Goal: Task Accomplishment & Management: Complete application form

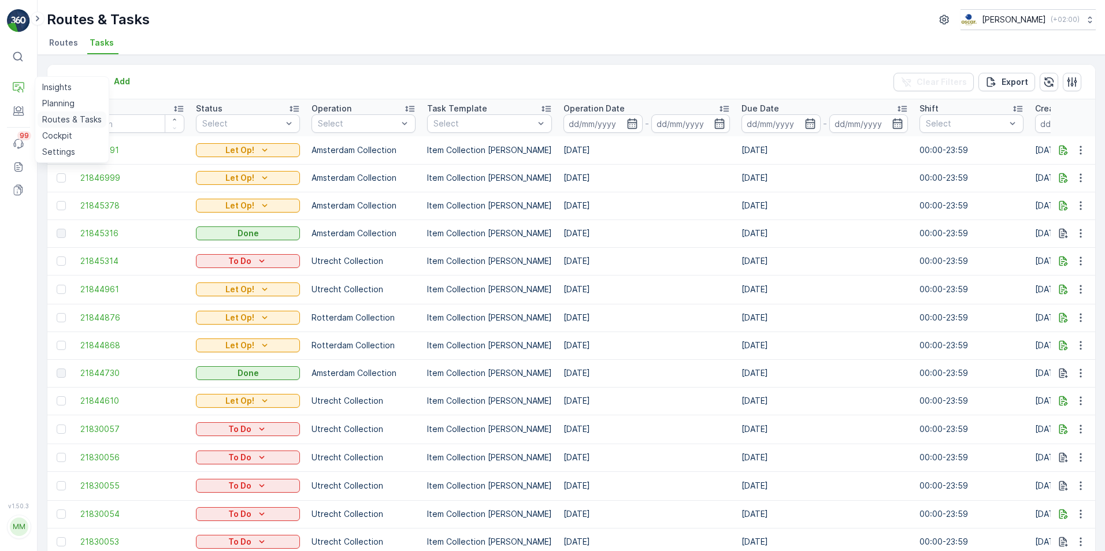
click at [53, 121] on p "Routes & Tasks" at bounding box center [72, 120] width 60 height 12
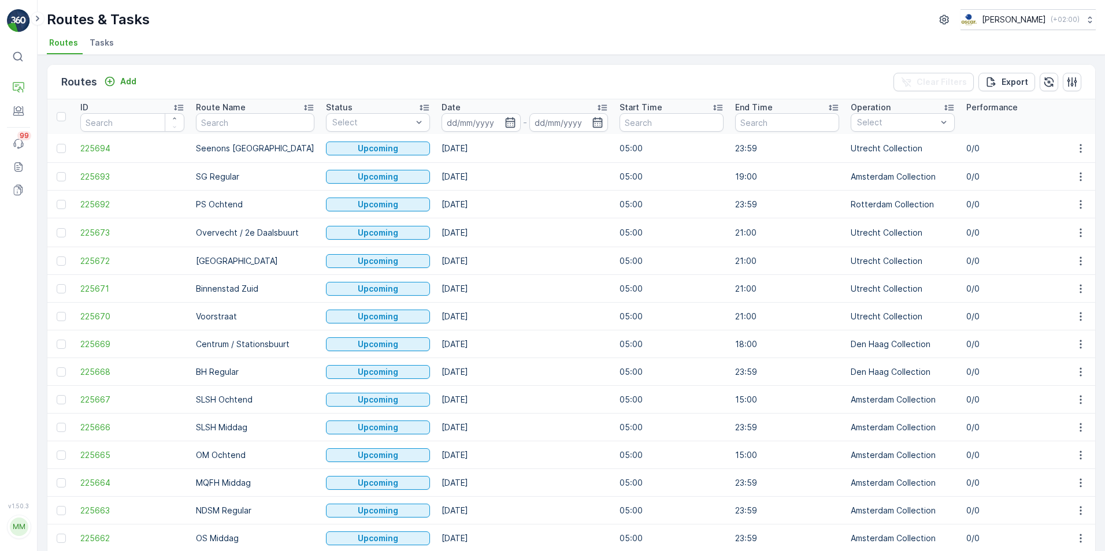
click at [105, 41] on span "Tasks" at bounding box center [102, 43] width 24 height 12
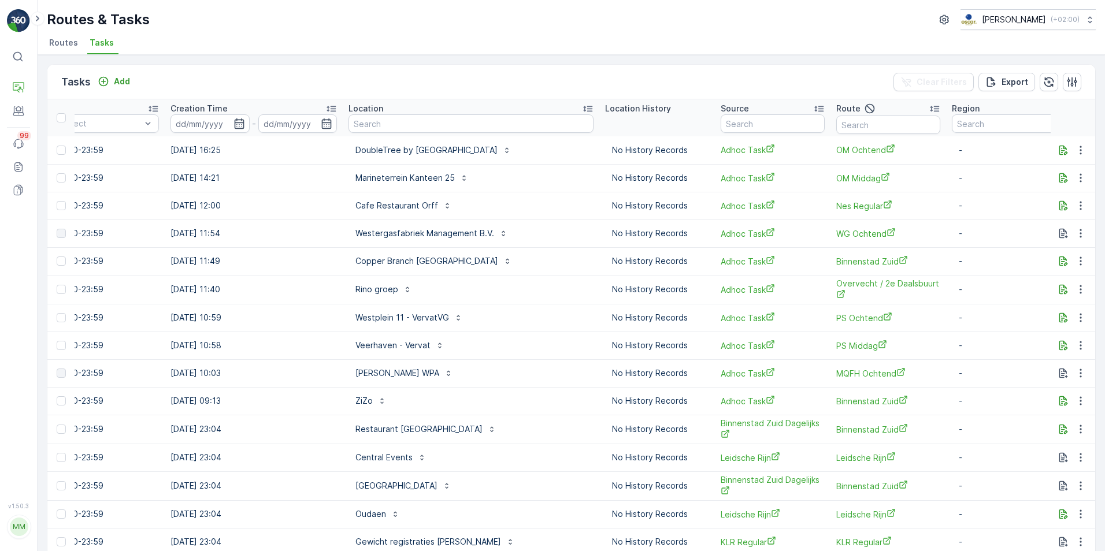
scroll to position [58, 0]
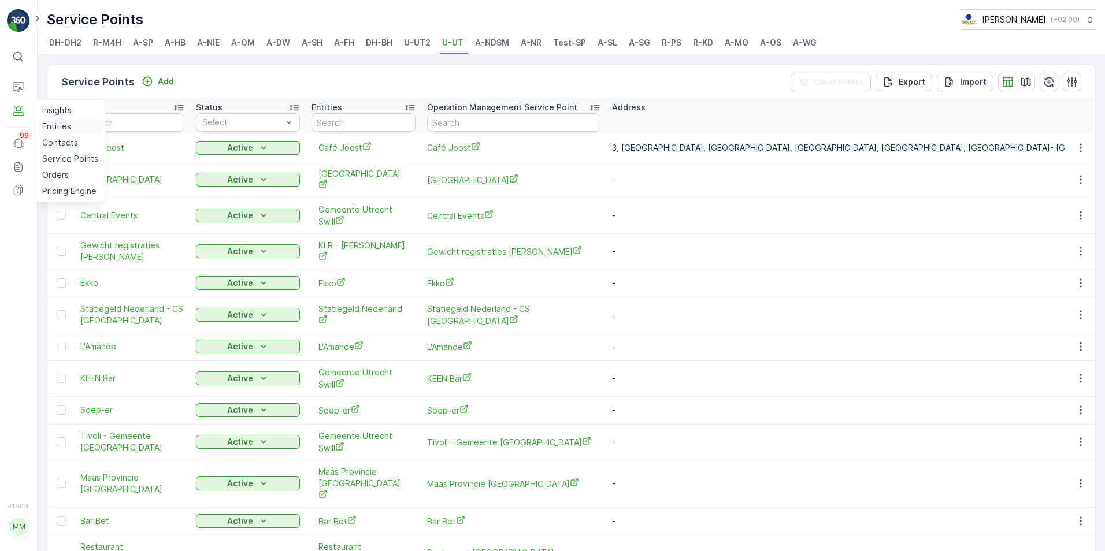
click at [71, 124] on link "Entities" at bounding box center [70, 126] width 65 height 16
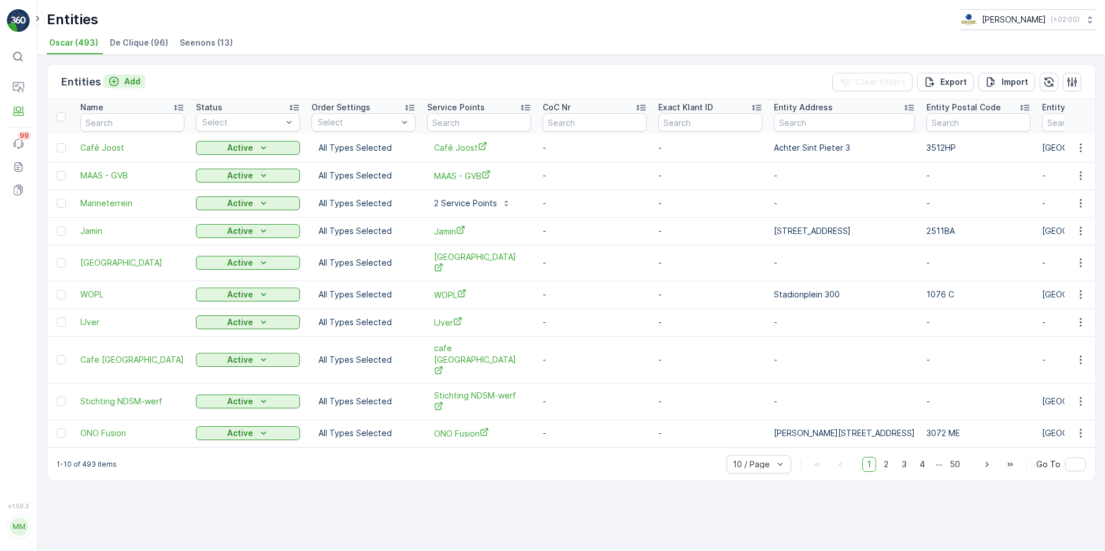
click at [124, 82] on p "Add" at bounding box center [132, 82] width 16 height 12
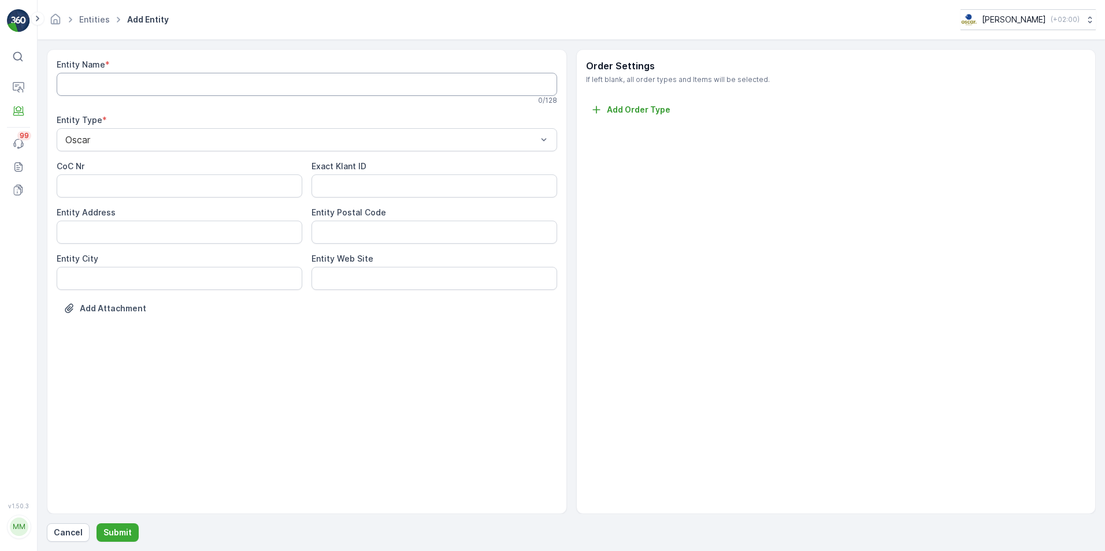
click at [125, 87] on Name "Entity Name" at bounding box center [307, 84] width 500 height 23
type Name "Theater [GEOGRAPHIC_DATA]"
click at [641, 115] on p "Add Order Type" at bounding box center [639, 110] width 64 height 12
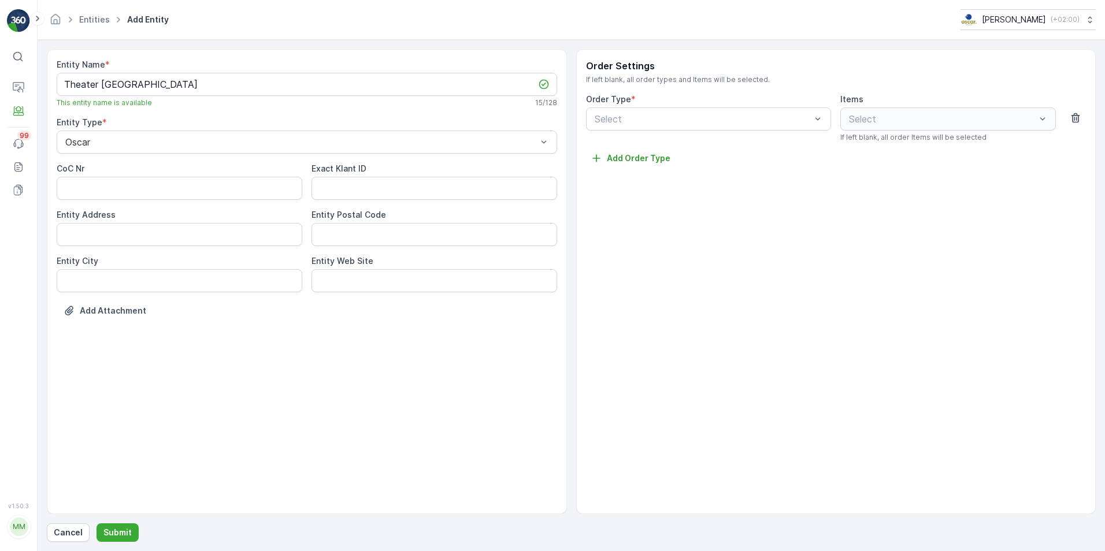
click at [346, 432] on div "Entity Name * Theater [GEOGRAPHIC_DATA] This entity name is available 15 / 128 …" at bounding box center [307, 281] width 520 height 465
click at [118, 231] on Address "Entity Address" at bounding box center [180, 234] width 246 height 23
type Address "[STREET_ADDRESS]"
click at [378, 229] on Code "Entity Postal Code" at bounding box center [435, 234] width 246 height 23
type Code "3513SE"
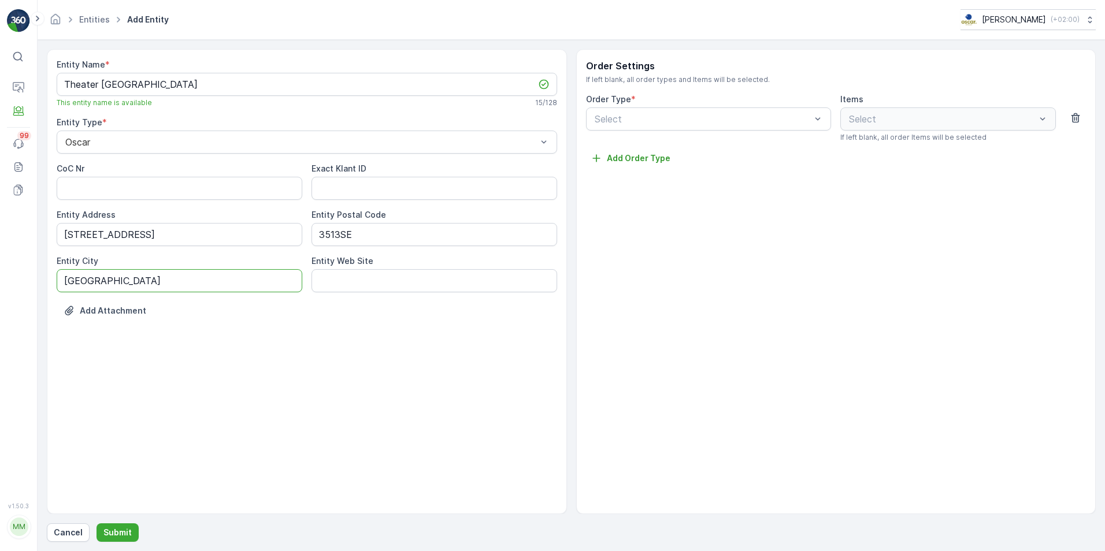
type City "[GEOGRAPHIC_DATA]"
click at [454, 327] on div "Add Attachment" at bounding box center [307, 318] width 500 height 32
click at [329, 401] on div "Entity Name * Theater [GEOGRAPHIC_DATA] This entity name is available 15 / 128 …" at bounding box center [307, 281] width 520 height 465
click at [122, 539] on button "Submit" at bounding box center [118, 533] width 42 height 18
click at [1080, 113] on icon "button" at bounding box center [1076, 118] width 12 height 12
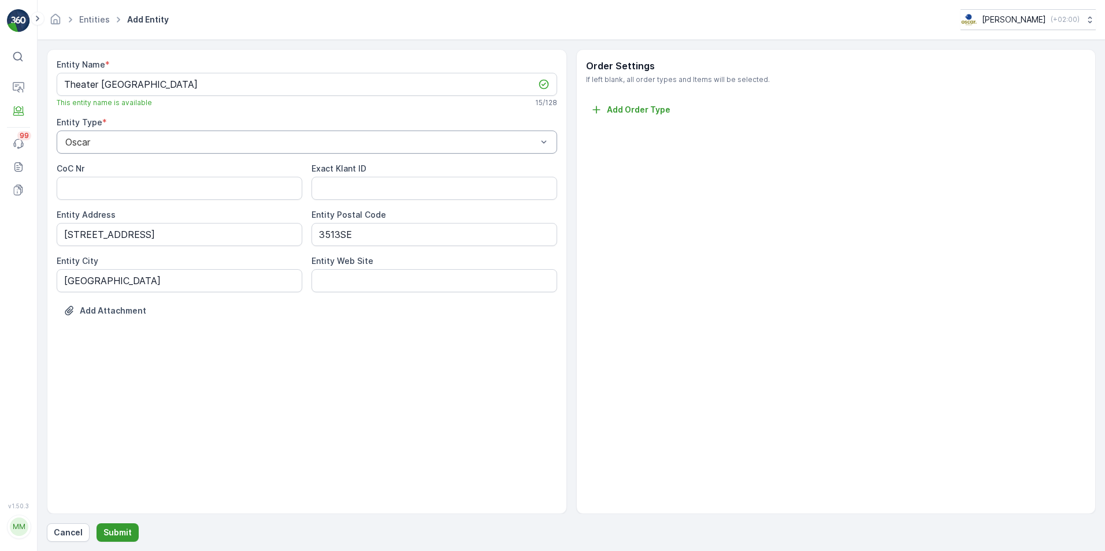
click at [120, 531] on p "Submit" at bounding box center [117, 533] width 28 height 12
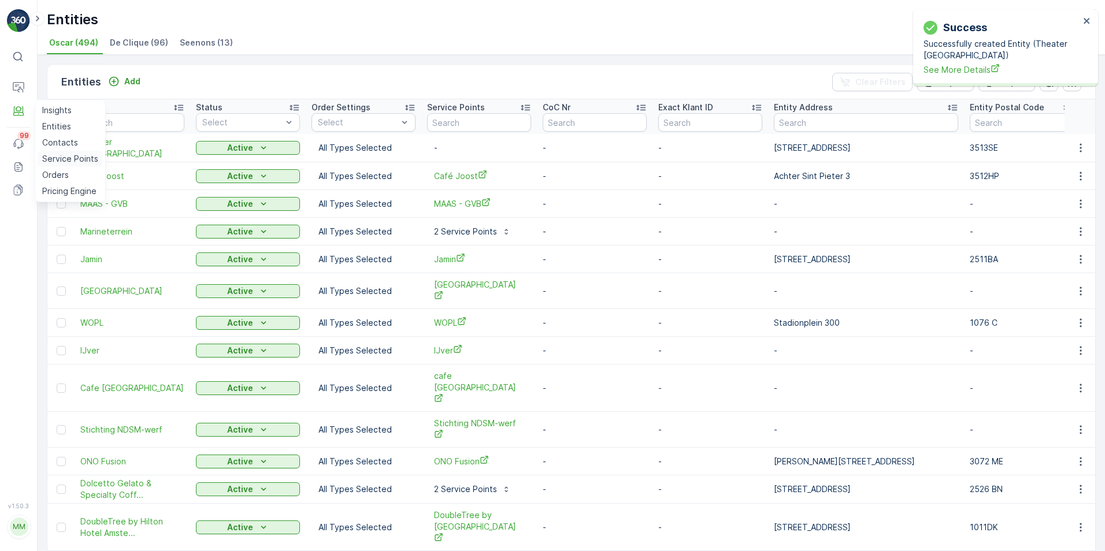
click at [62, 157] on p "Service Points" at bounding box center [70, 159] width 56 height 12
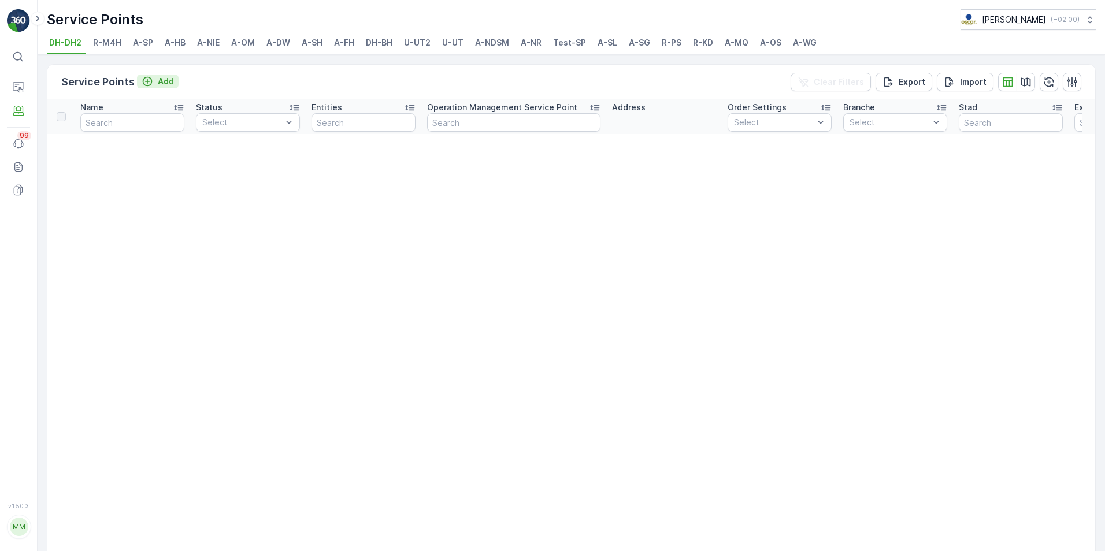
click at [142, 83] on icon "Add" at bounding box center [148, 82] width 12 height 12
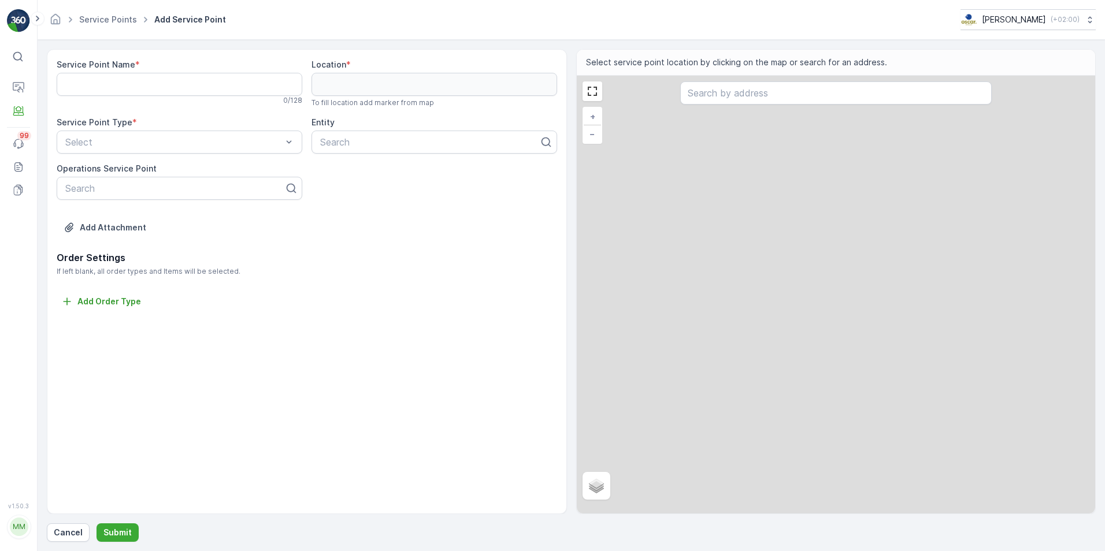
click at [169, 101] on div "0 / 128" at bounding box center [180, 100] width 246 height 9
click at [164, 91] on Name "Service Point Name" at bounding box center [180, 84] width 246 height 23
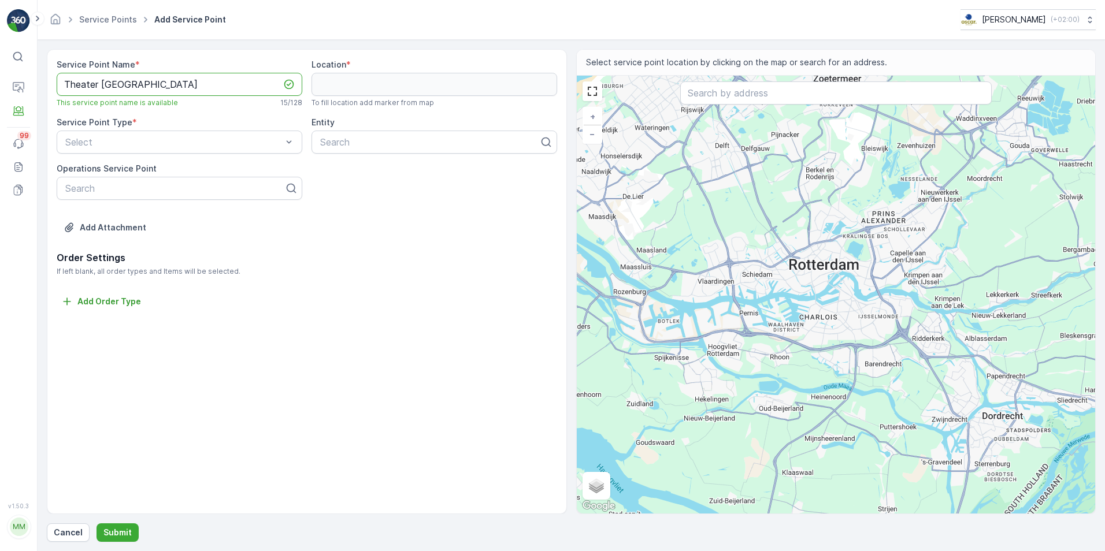
type Name "Theater [GEOGRAPHIC_DATA]"
click at [757, 98] on input "text" at bounding box center [836, 92] width 312 height 23
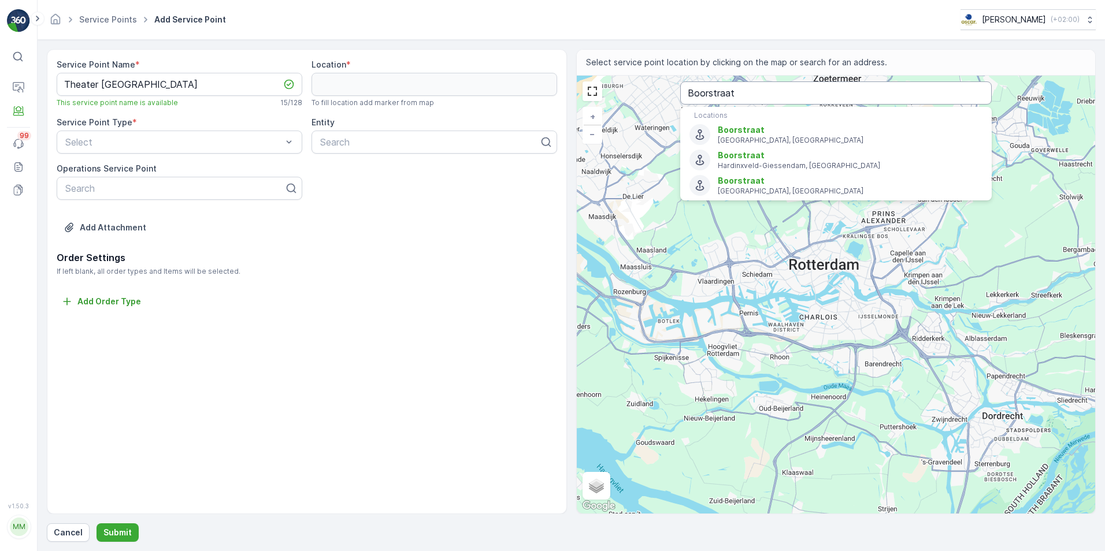
click at [786, 92] on input "Boorstraat" at bounding box center [836, 92] width 312 height 23
type input "[STREET_ADDRESS]"
click at [699, 135] on icon "Menu" at bounding box center [700, 134] width 13 height 13
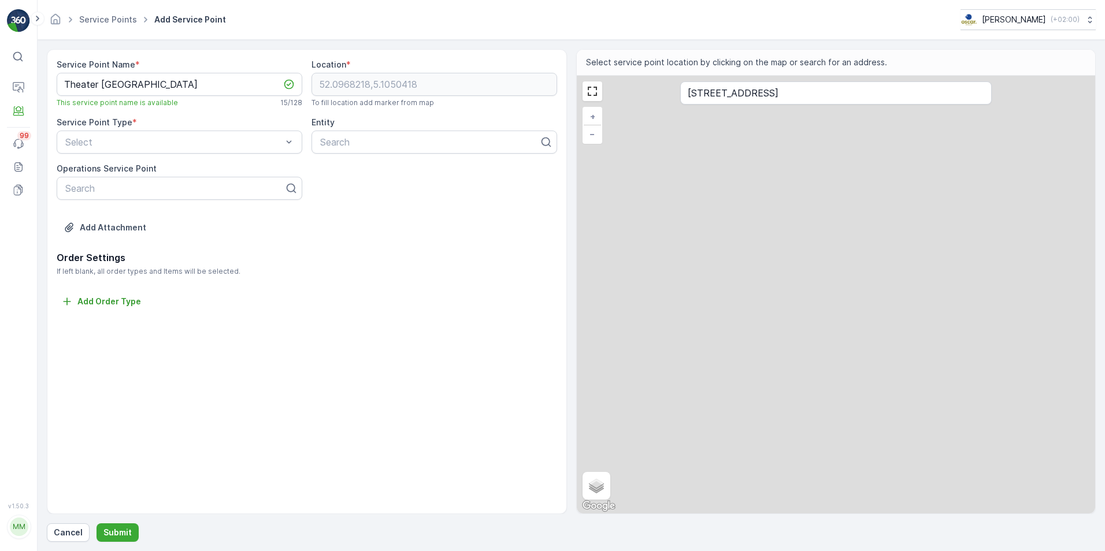
type input "52.0968218,5.1050418"
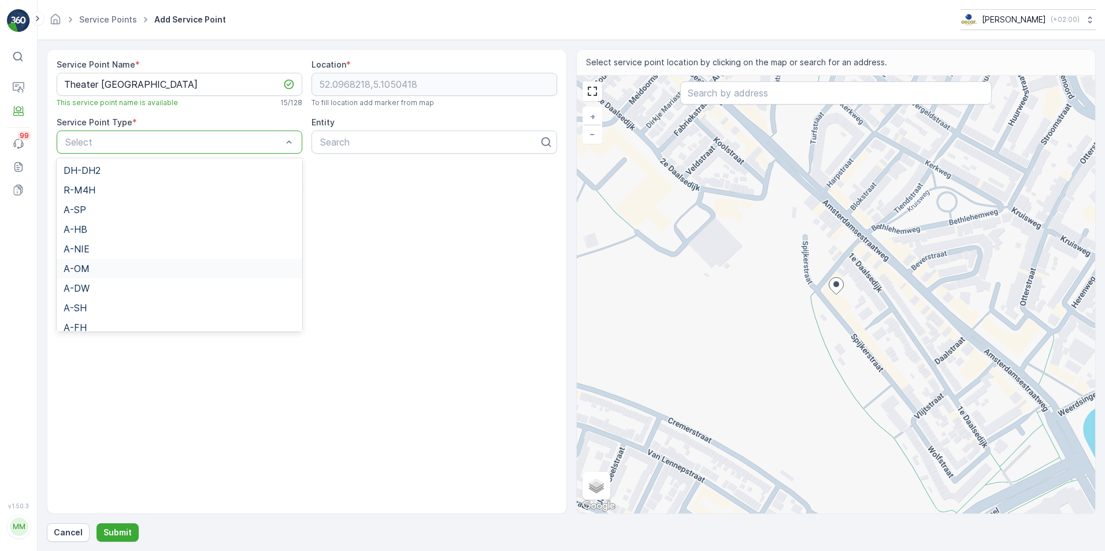
scroll to position [173, 0]
click at [95, 218] on div "U-UT" at bounding box center [180, 213] width 246 height 20
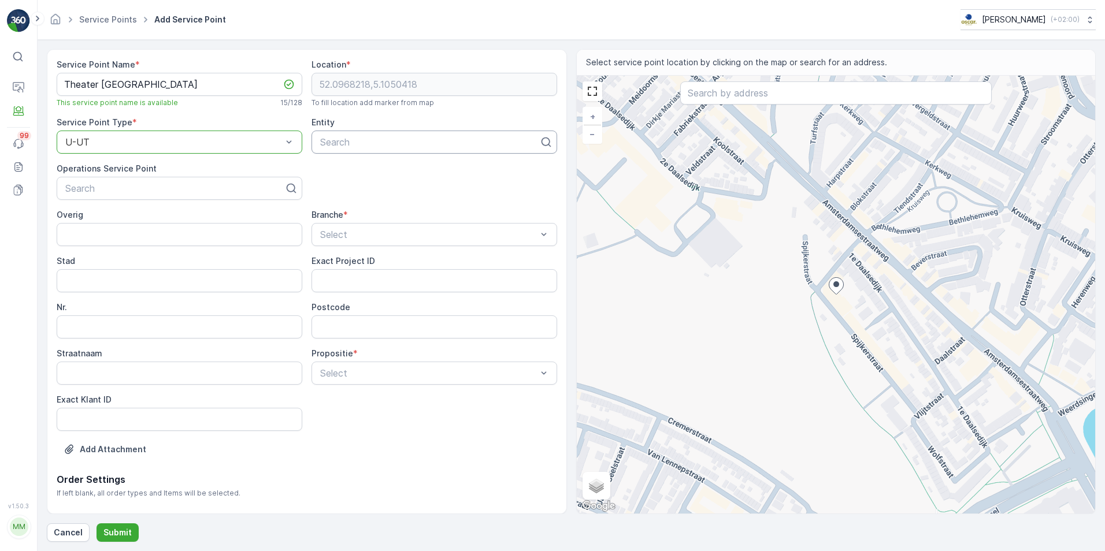
click at [379, 144] on div at bounding box center [429, 142] width 221 height 10
type input "Theater [GEOGRAPHIC_DATA]"
click at [371, 170] on span "Theater [GEOGRAPHIC_DATA]" at bounding box center [385, 170] width 134 height 10
click at [161, 199] on div "Search" at bounding box center [180, 188] width 246 height 23
click at [333, 199] on div "Service Point Name * Theater [GEOGRAPHIC_DATA] This service point name is avail…" at bounding box center [307, 266] width 500 height 414
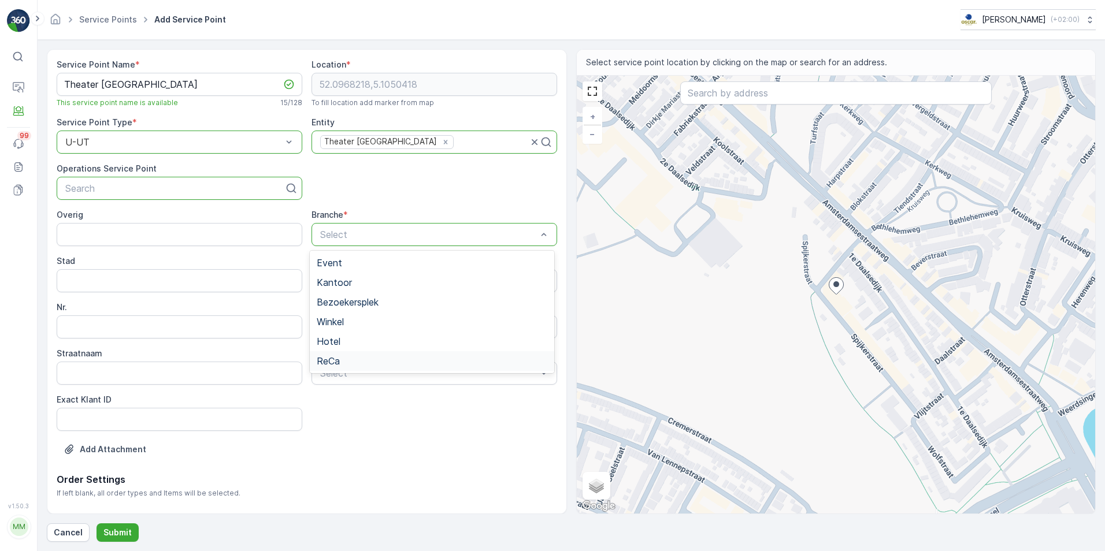
click at [346, 362] on div "ReCa" at bounding box center [432, 361] width 230 height 10
click at [341, 405] on span "Volledig" at bounding box center [333, 401] width 33 height 10
click at [124, 323] on input "Nr." at bounding box center [180, 327] width 246 height 23
type input "107"
type input "[GEOGRAPHIC_DATA]"
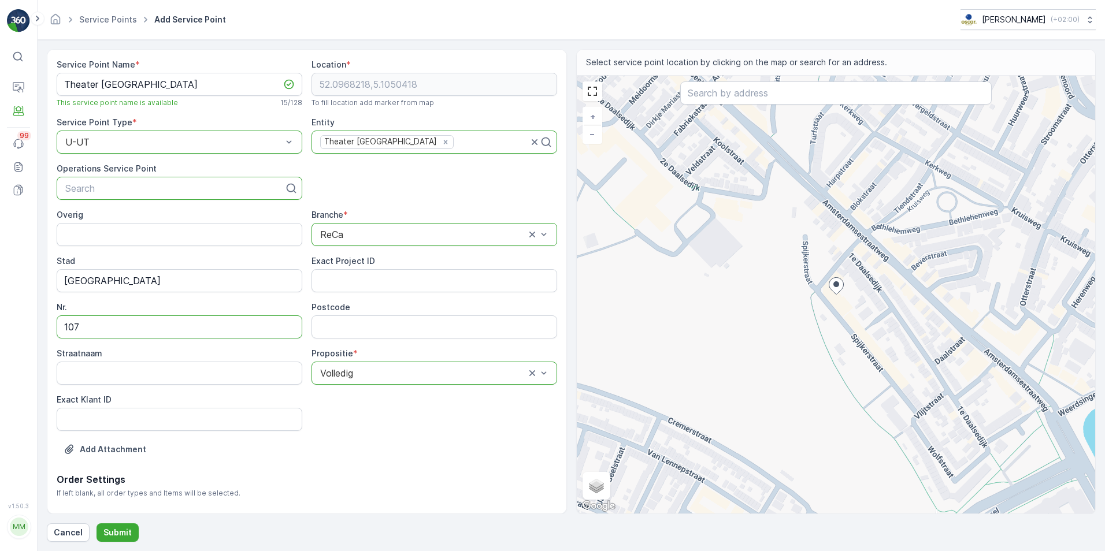
type input "3513SE"
type input "Boorstraat"
type input "[STREET_ADDRESS]"
type input "107"
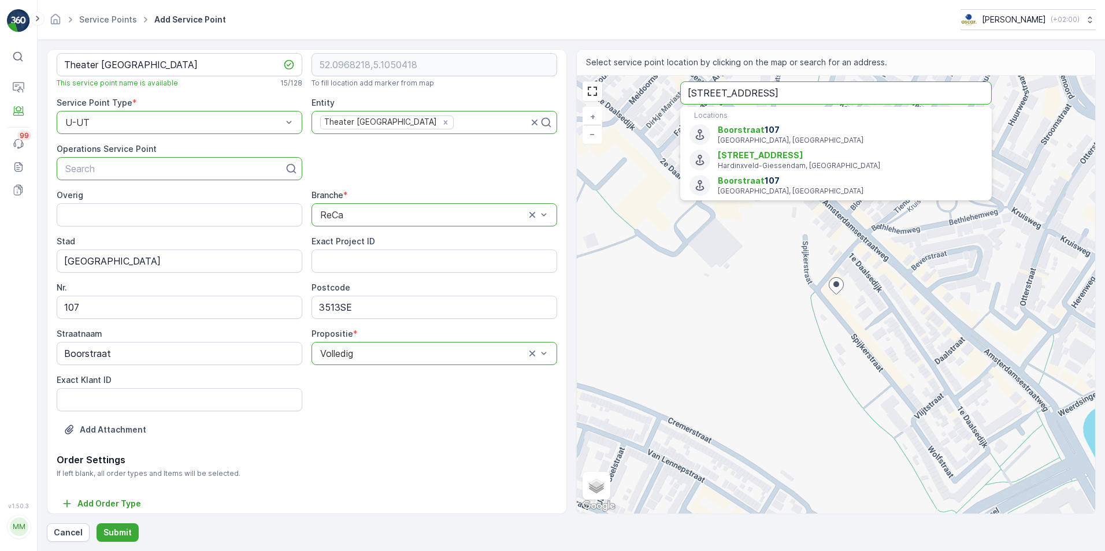
scroll to position [27, 0]
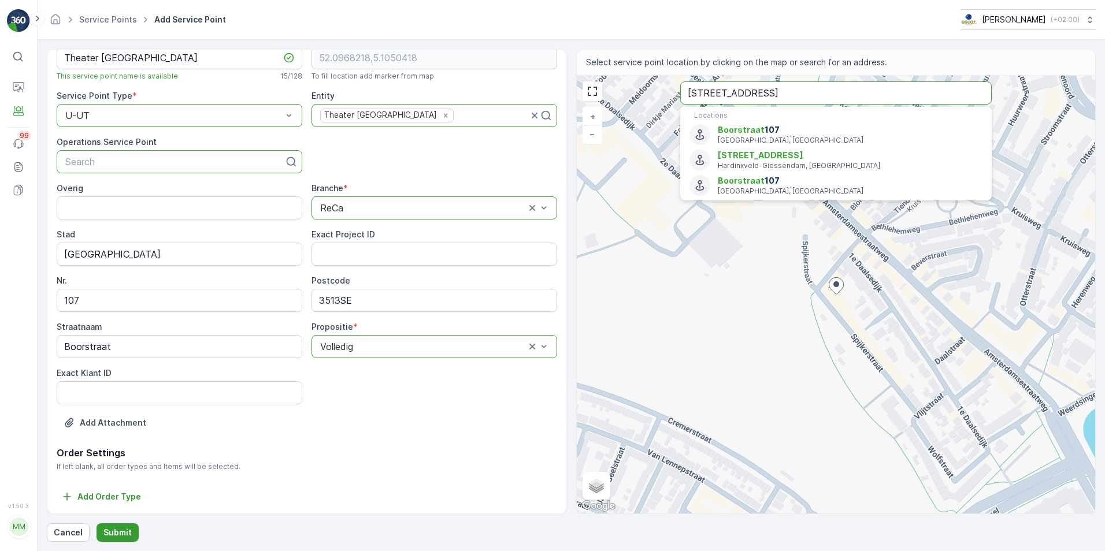
click at [117, 536] on p "Submit" at bounding box center [117, 533] width 28 height 12
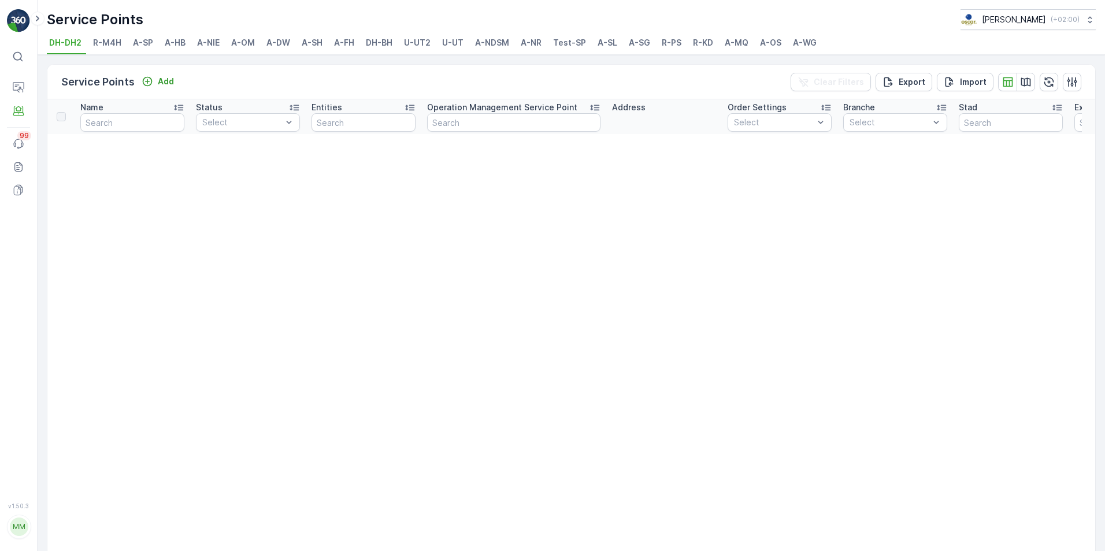
click at [439, 47] on ul "DH-DH2 R-M4H A-SP A-HB A-NIE A-OM A-DW A-SH A-FH DH-BH U-UT2 U-UT A-NDSM A-NR T…" at bounding box center [567, 45] width 1040 height 20
click at [447, 45] on span "U-UT" at bounding box center [452, 43] width 21 height 12
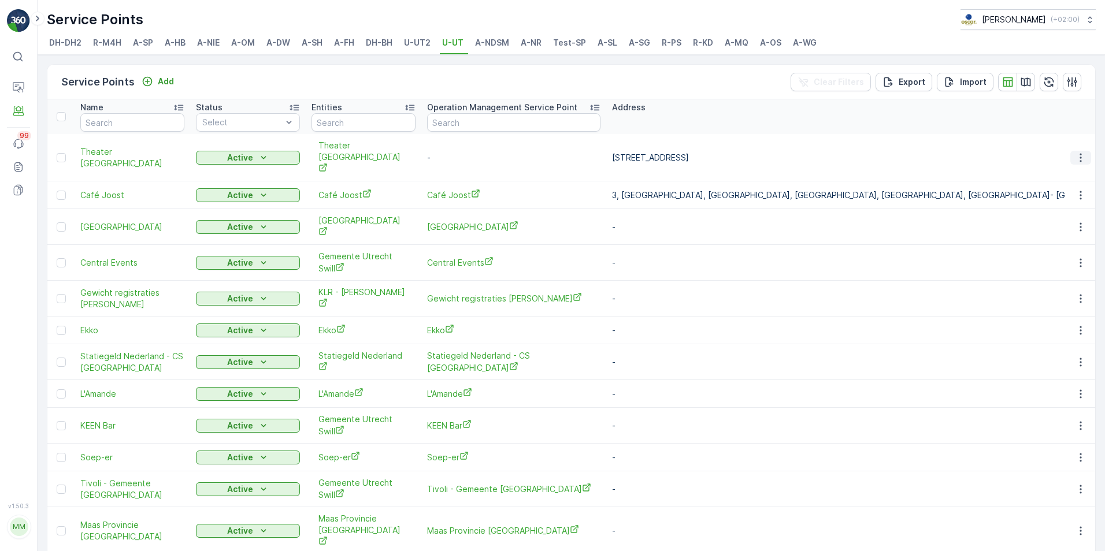
click at [1075, 152] on icon "button" at bounding box center [1081, 158] width 12 height 12
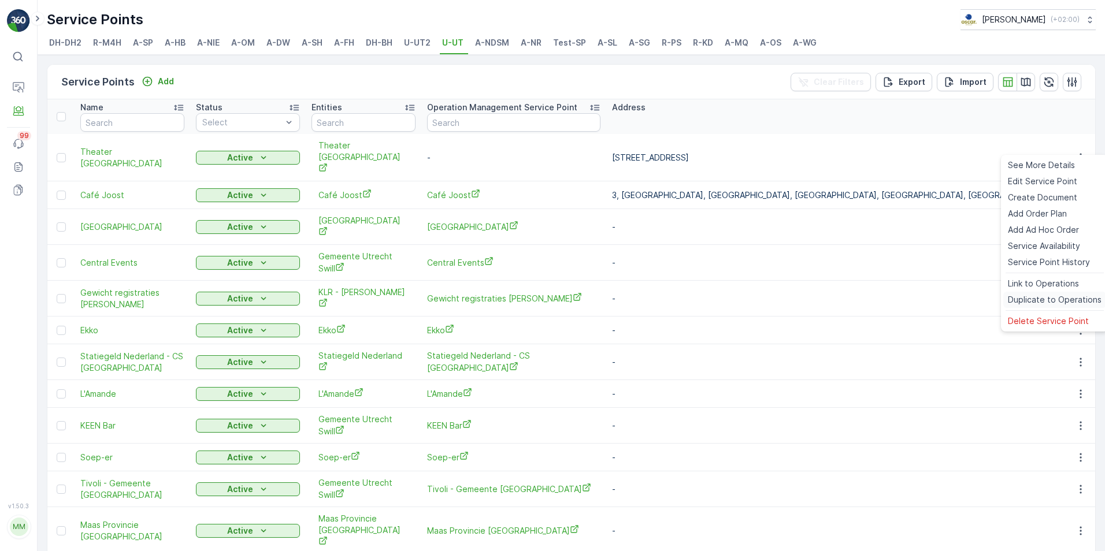
click at [1043, 299] on span "Duplicate to Operations" at bounding box center [1055, 300] width 94 height 12
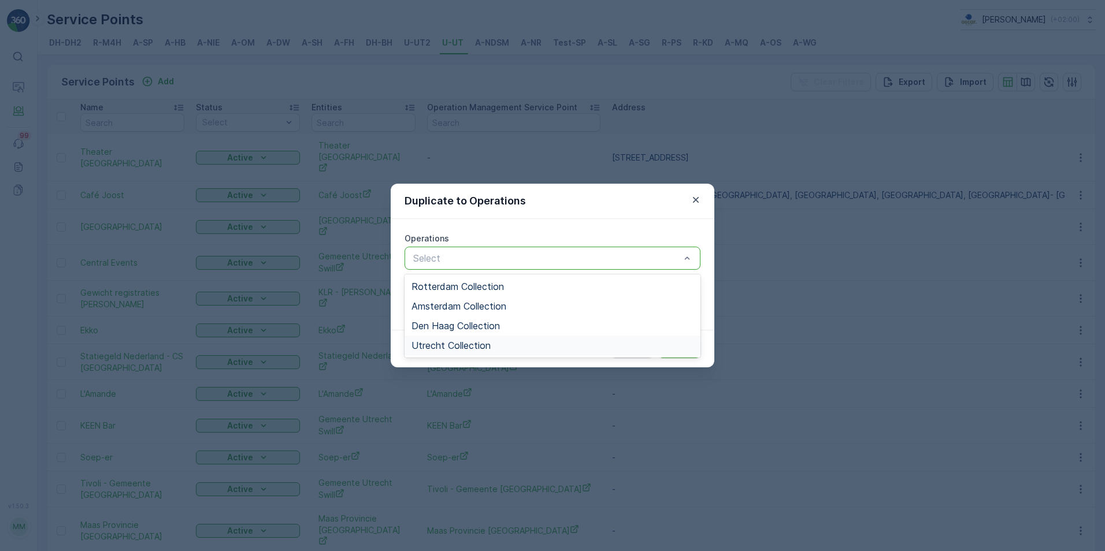
click at [448, 344] on span "Utrecht Collection" at bounding box center [450, 345] width 79 height 10
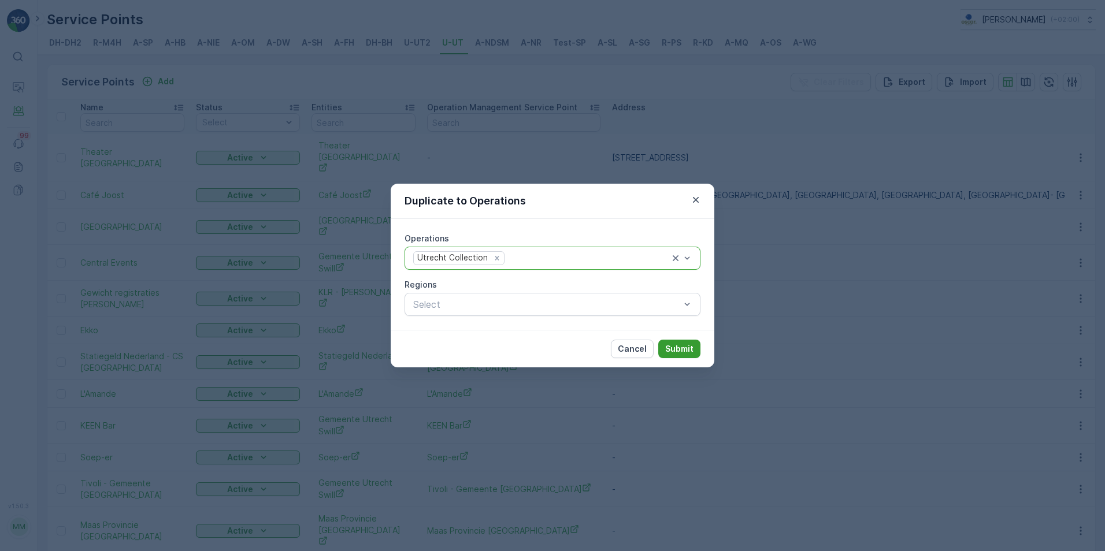
click at [682, 350] on p "Submit" at bounding box center [679, 349] width 28 height 12
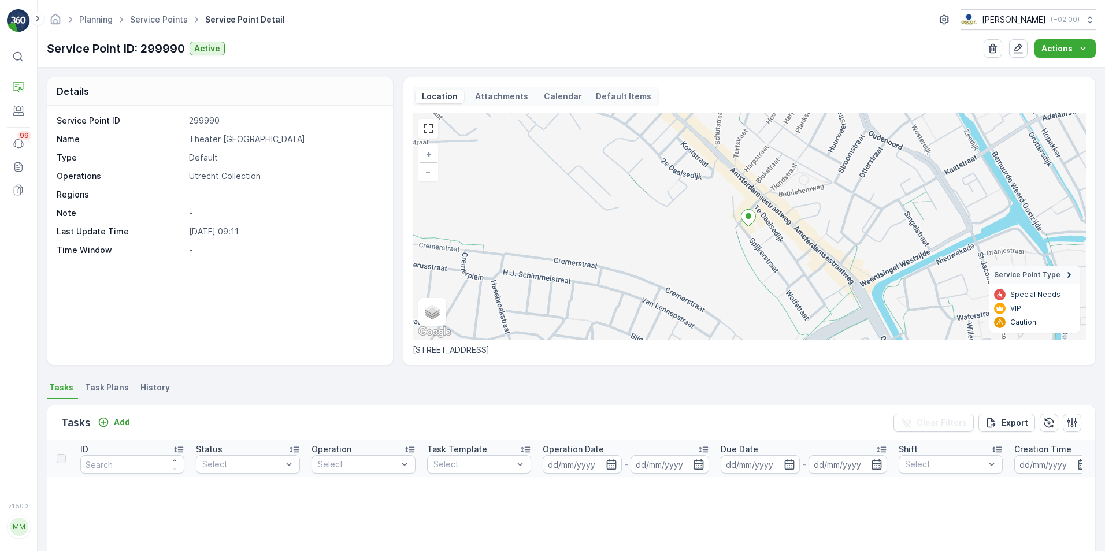
click at [120, 394] on li "Task Plans" at bounding box center [108, 390] width 51 height 20
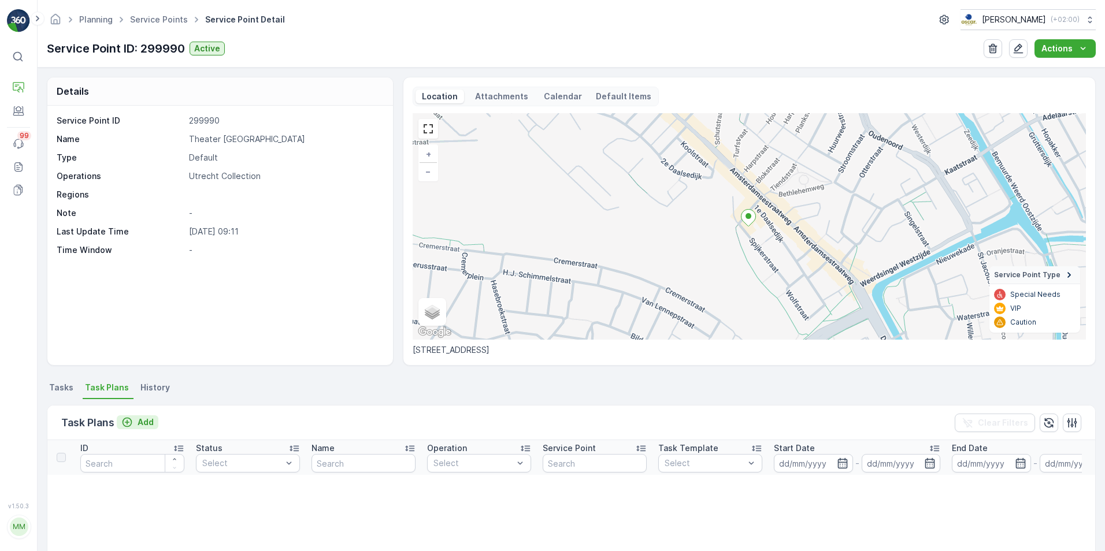
click at [144, 421] on p "Add" at bounding box center [146, 423] width 16 height 12
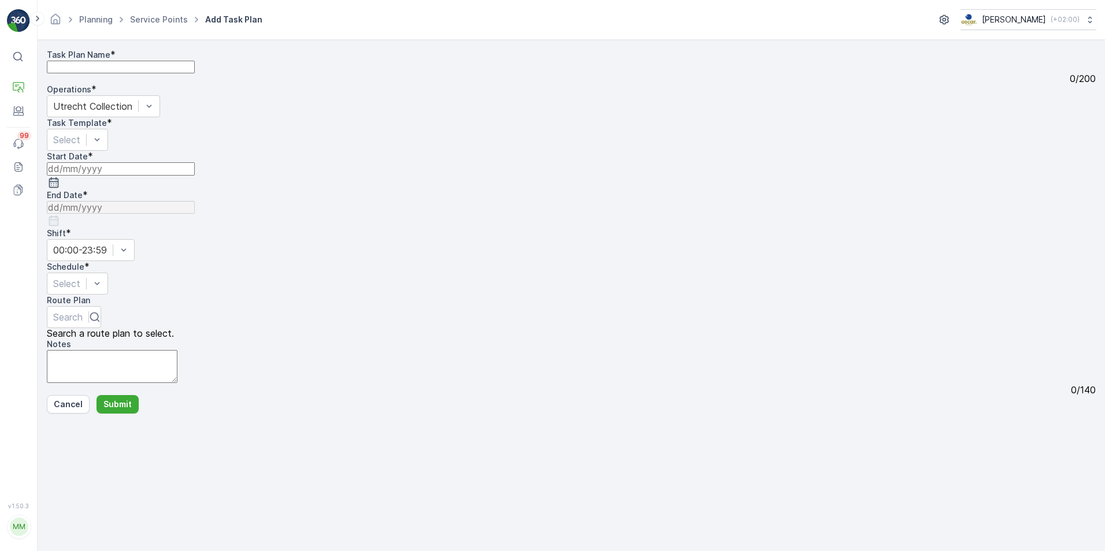
click at [167, 73] on Name "Task Plan Name" at bounding box center [121, 67] width 148 height 13
type Name "2"
type Name "Overvecht / 2e Daalsebuurt"
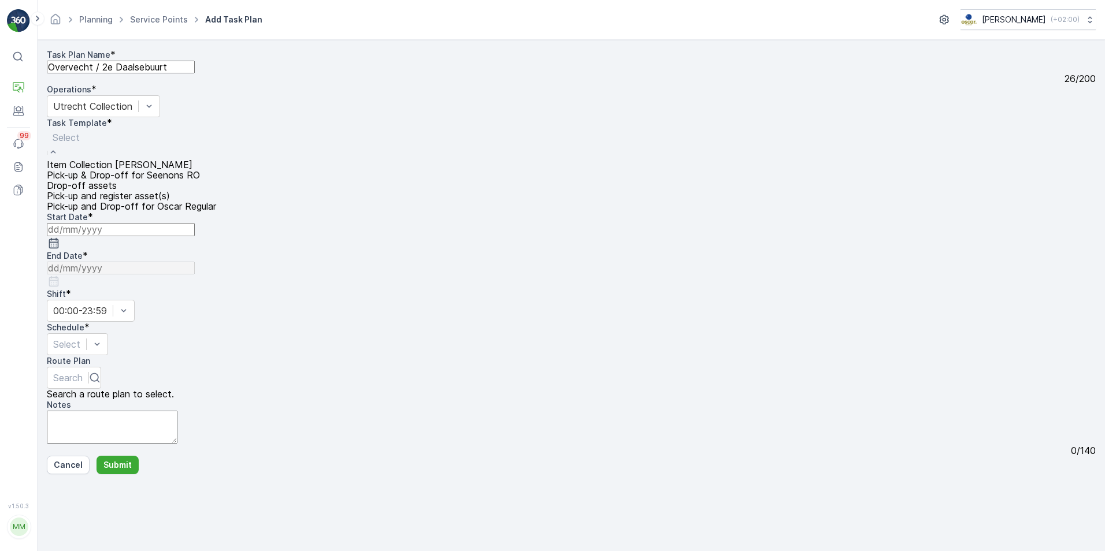
click at [192, 163] on span "Item Collection [PERSON_NAME]" at bounding box center [120, 165] width 146 height 12
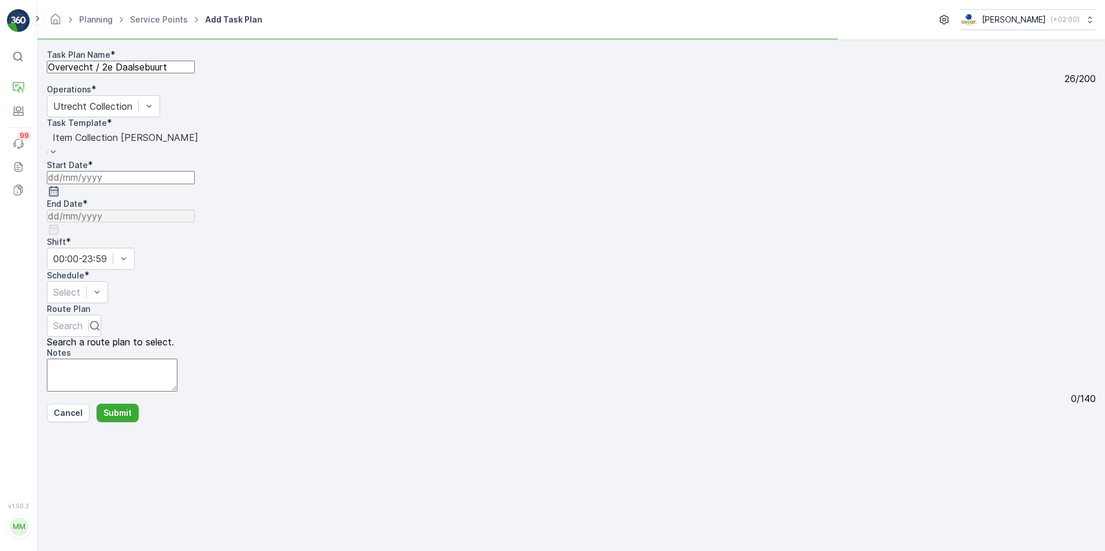
click at [195, 184] on input at bounding box center [121, 177] width 148 height 13
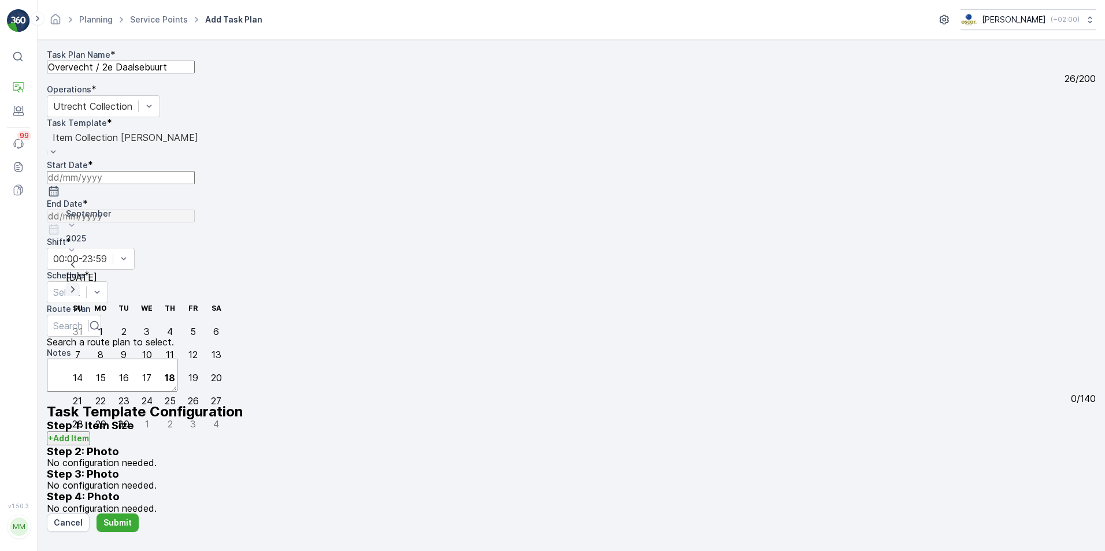
click at [79, 284] on icon "button" at bounding box center [73, 290] width 12 height 12
click at [145, 327] on div "1" at bounding box center [147, 332] width 4 height 10
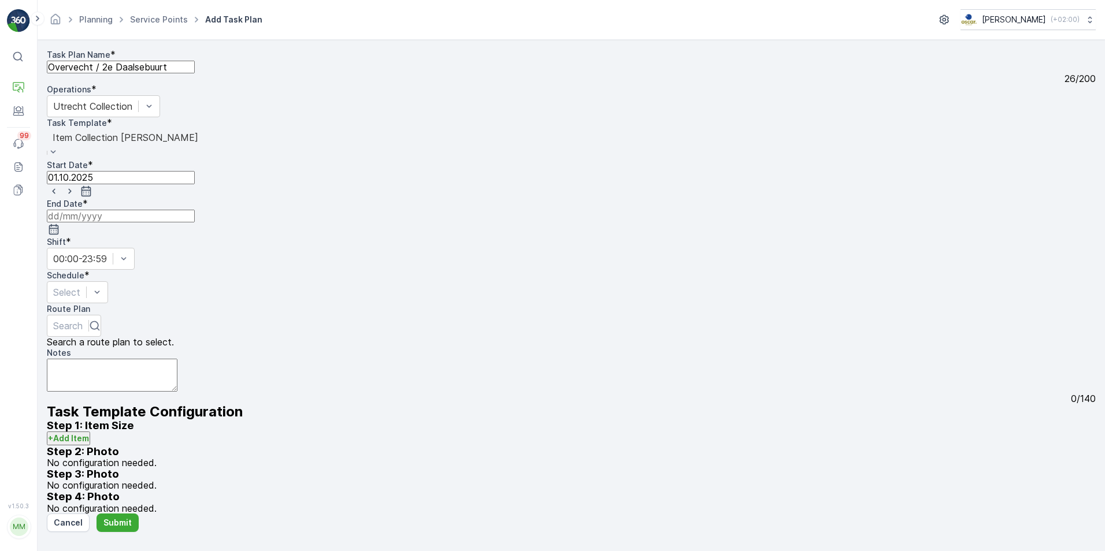
click at [60, 224] on icon "button" at bounding box center [54, 230] width 12 height 12
click at [328, 286] on icon "button" at bounding box center [325, 289] width 3 height 6
drag, startPoint x: 387, startPoint y: 213, endPoint x: 387, endPoint y: 240, distance: 27.7
click at [386, 233] on p "2025" at bounding box center [400, 239] width 162 height 12
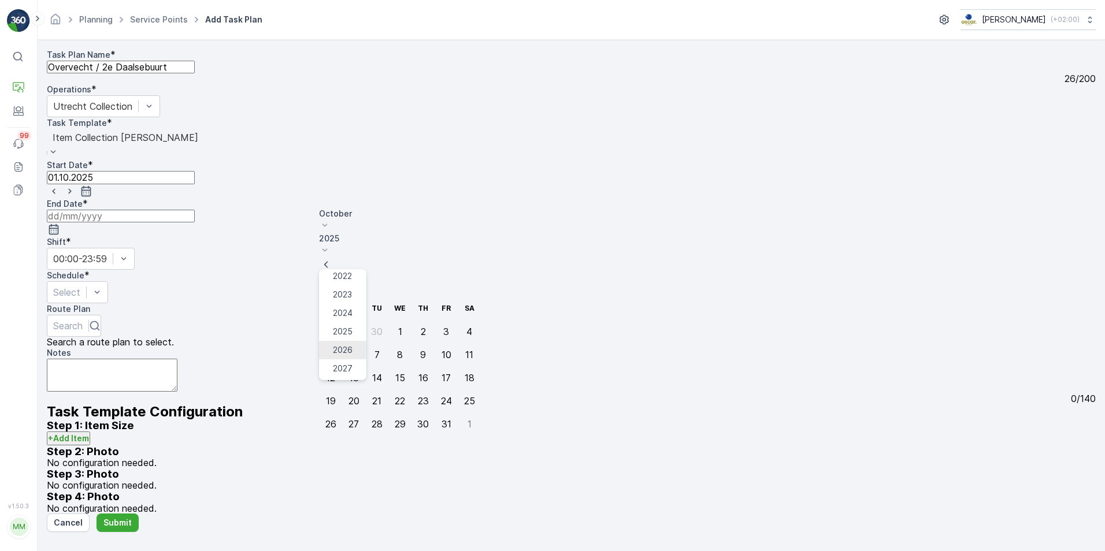
scroll to position [72, 0]
click at [353, 388] on span "2030" at bounding box center [343, 394] width 20 height 12
click at [395, 396] on div "23" at bounding box center [400, 401] width 11 height 10
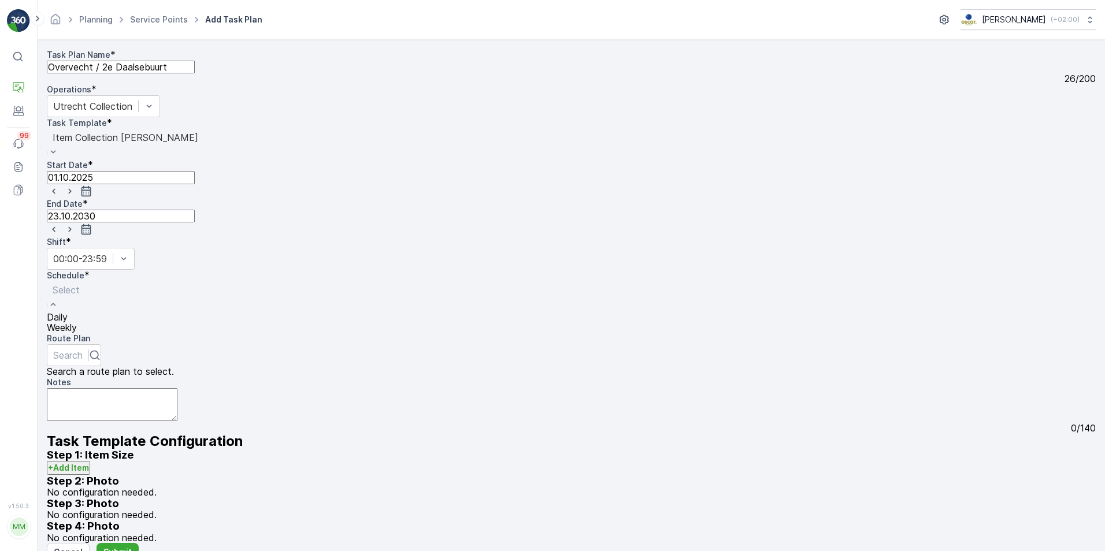
click at [86, 312] on div "Daily" at bounding box center [66, 317] width 39 height 10
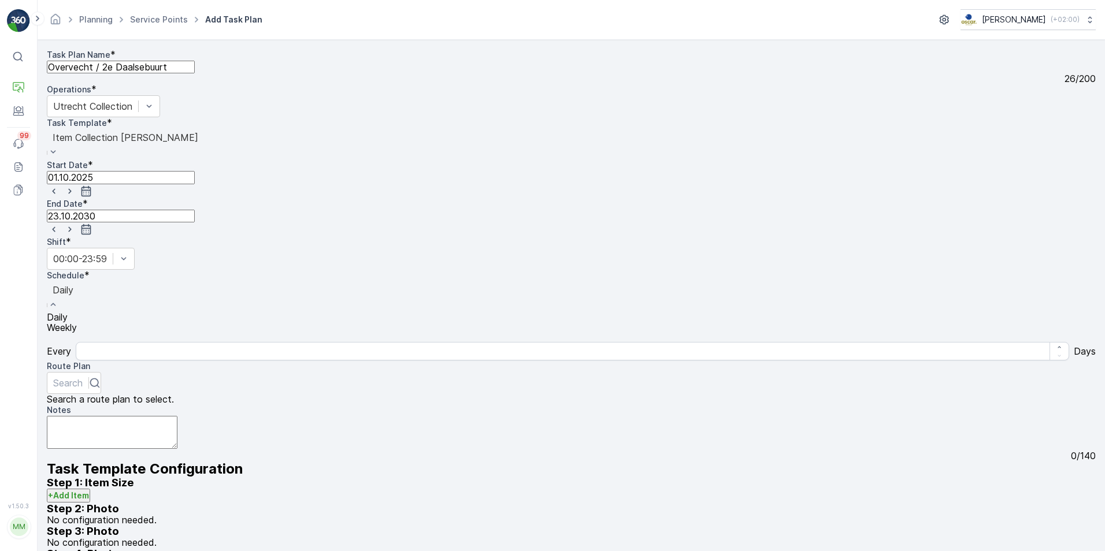
drag, startPoint x: 350, startPoint y: 239, endPoint x: 354, endPoint y: 261, distance: 22.9
click at [79, 281] on div "Daily" at bounding box center [63, 296] width 32 height 31
click at [79, 322] on div "Weekly" at bounding box center [63, 327] width 32 height 10
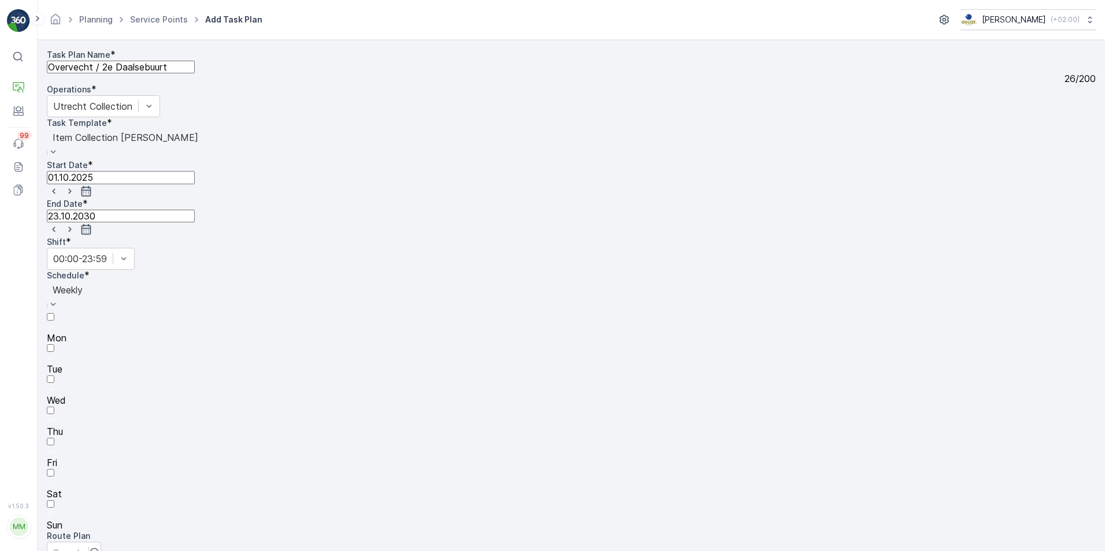
click at [328, 322] on div at bounding box center [571, 327] width 1049 height 10
click at [54, 313] on input "Mon" at bounding box center [51, 317] width 8 height 8
click at [348, 354] on div at bounding box center [571, 359] width 1049 height 10
click at [54, 344] on input "Tue" at bounding box center [51, 348] width 8 height 8
click at [381, 385] on div at bounding box center [571, 390] width 1049 height 10
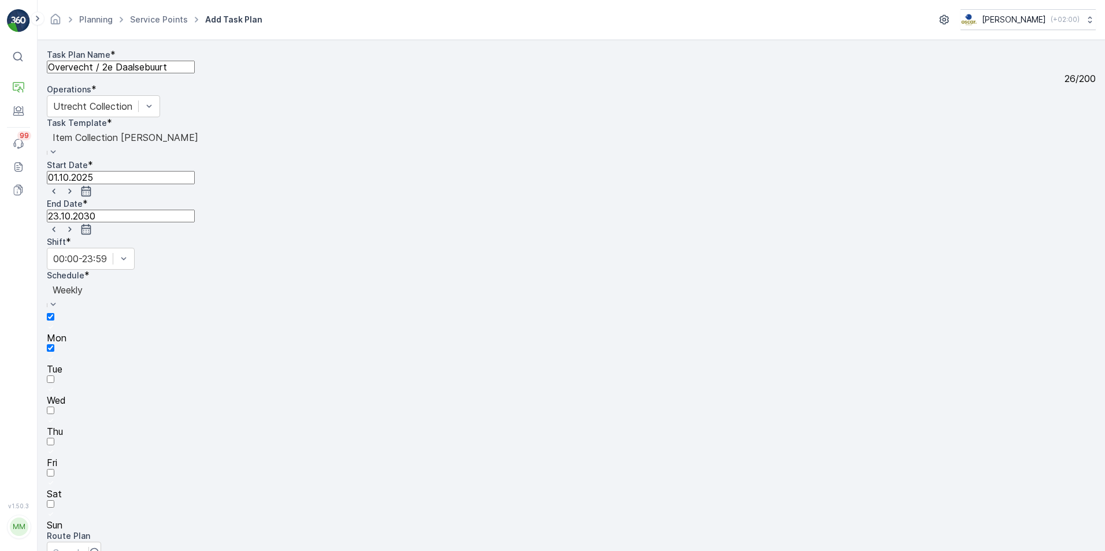
click at [54, 376] on input "Wed" at bounding box center [51, 380] width 8 height 8
click at [434, 447] on div at bounding box center [571, 452] width 1049 height 10
click at [54, 438] on input "Fri" at bounding box center [51, 442] width 8 height 8
drag, startPoint x: 408, startPoint y: 259, endPoint x: 462, endPoint y: 262, distance: 53.9
click at [413, 416] on div at bounding box center [571, 421] width 1049 height 10
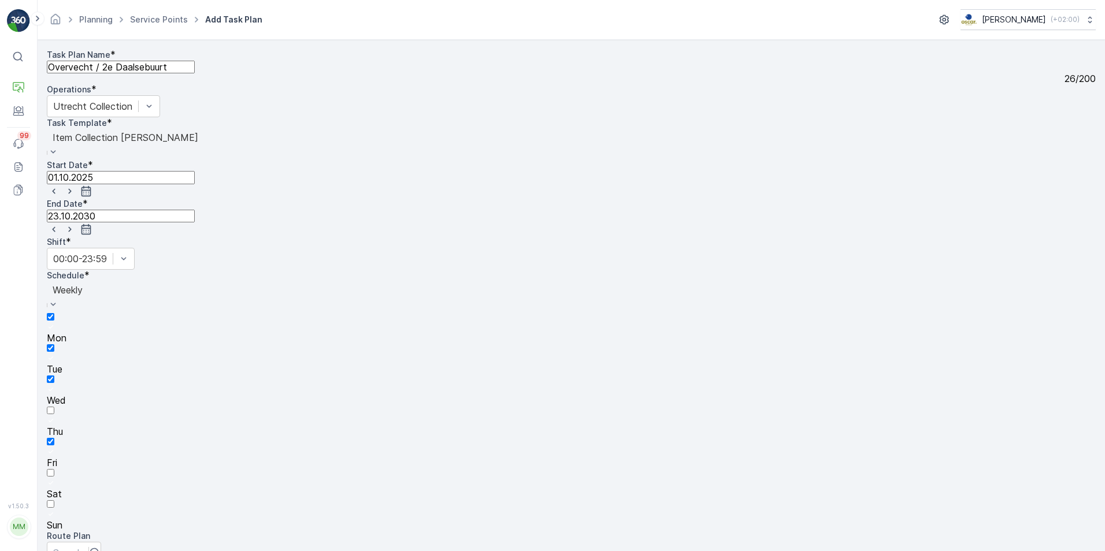
click at [54, 407] on input "Thu" at bounding box center [51, 411] width 8 height 8
click at [62, 488] on span "Sat" at bounding box center [54, 494] width 15 height 12
click at [54, 469] on input "Sat" at bounding box center [51, 473] width 8 height 8
click at [508, 312] on div "Mon Tue Wed Thu Fri Sat Sun" at bounding box center [571, 421] width 1049 height 218
click at [488, 510] on div at bounding box center [571, 515] width 1049 height 10
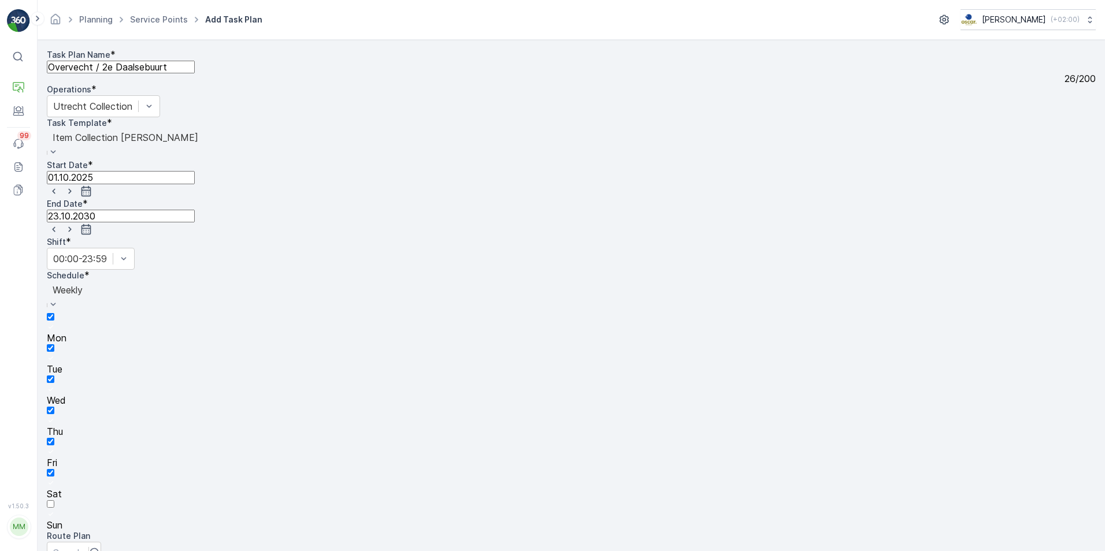
click at [54, 500] on input "Sun" at bounding box center [51, 504] width 8 height 8
click at [83, 547] on div at bounding box center [67, 553] width 29 height 13
type input "Overvecht"
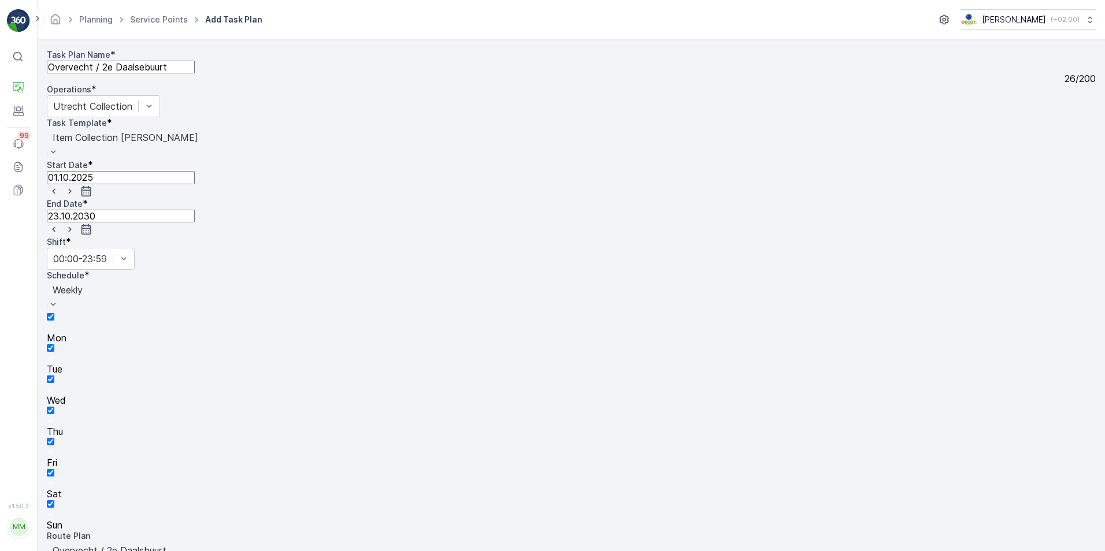
drag, startPoint x: 267, startPoint y: 202, endPoint x: 139, endPoint y: 198, distance: 127.8
type textarea "Je kunt via het hek ter hoogte van Spijkerstraat 41 bij de containers komen."
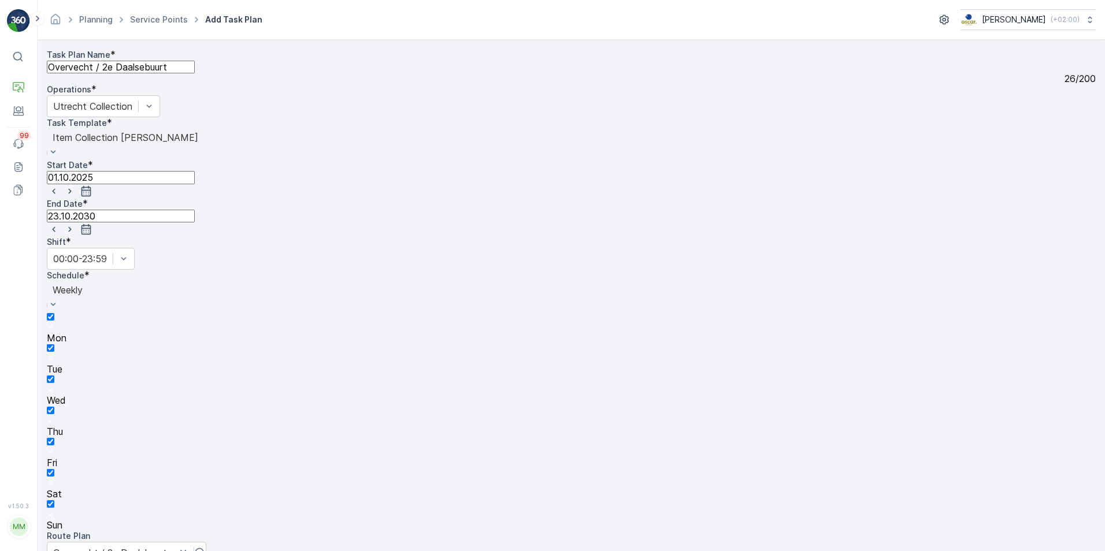
type input "swill"
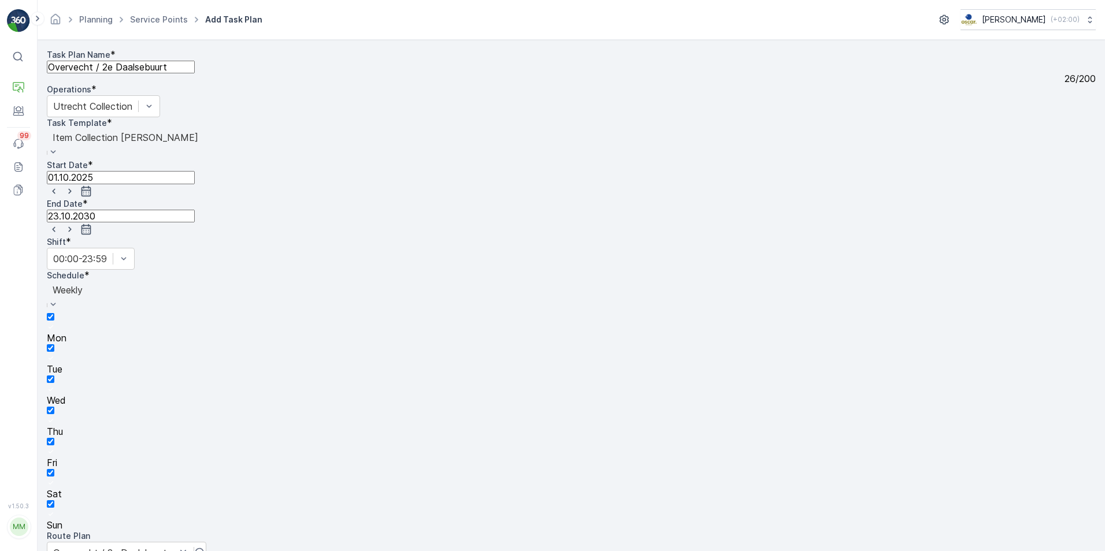
type input "papier"
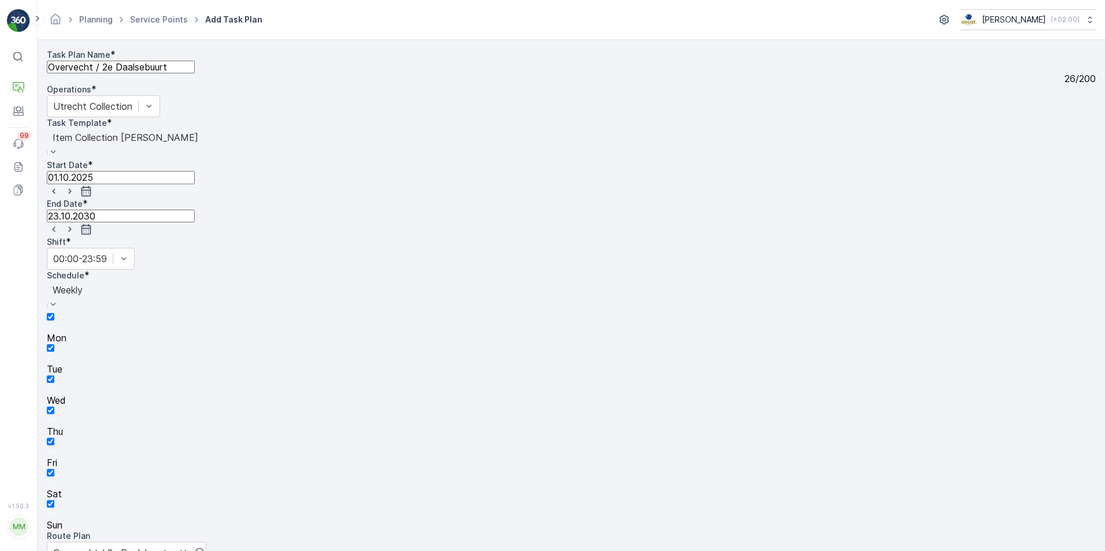
type input "papier"
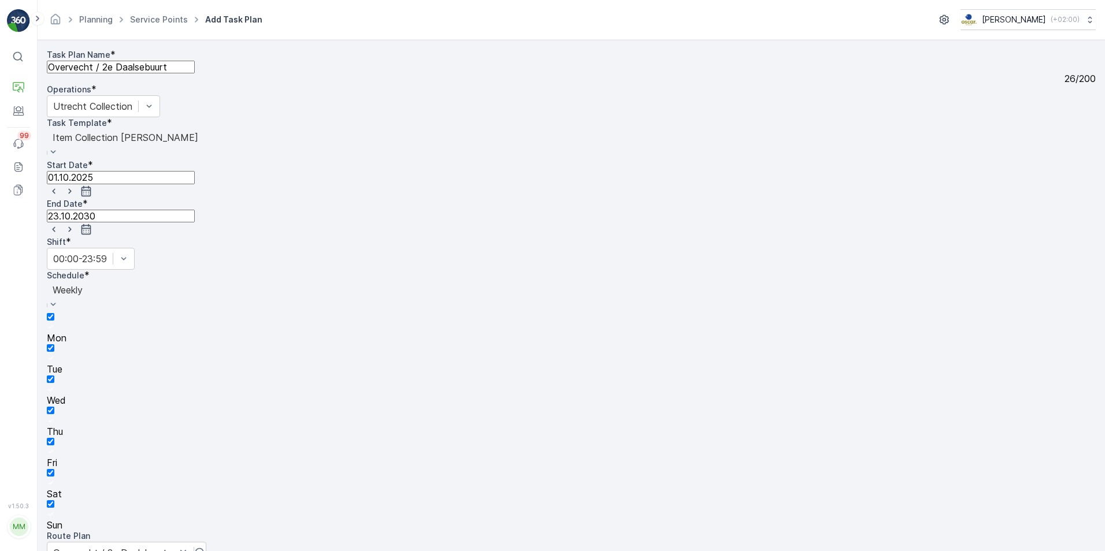
type input "glas"
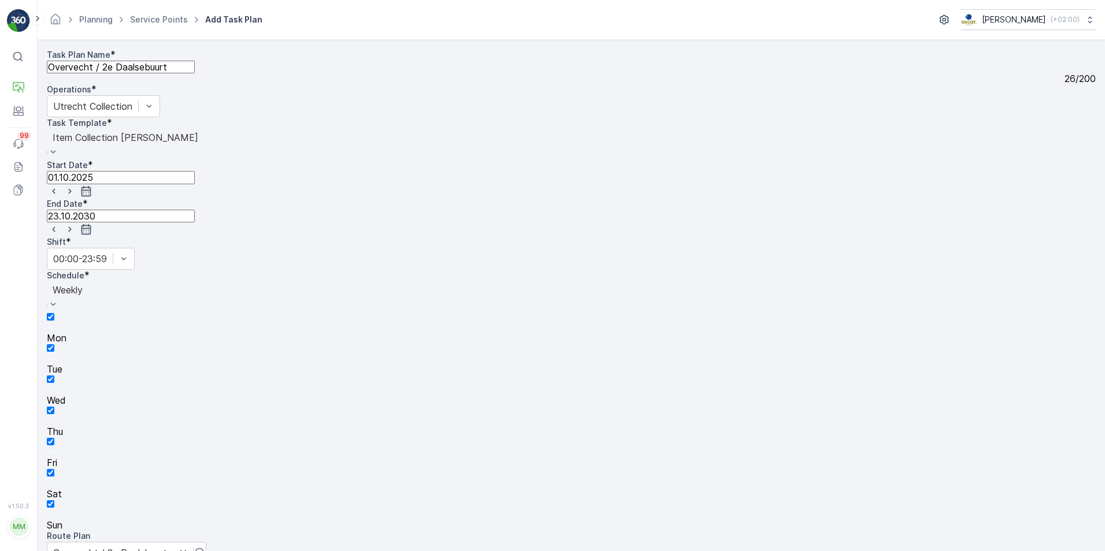
type input "p"
type input "PD"
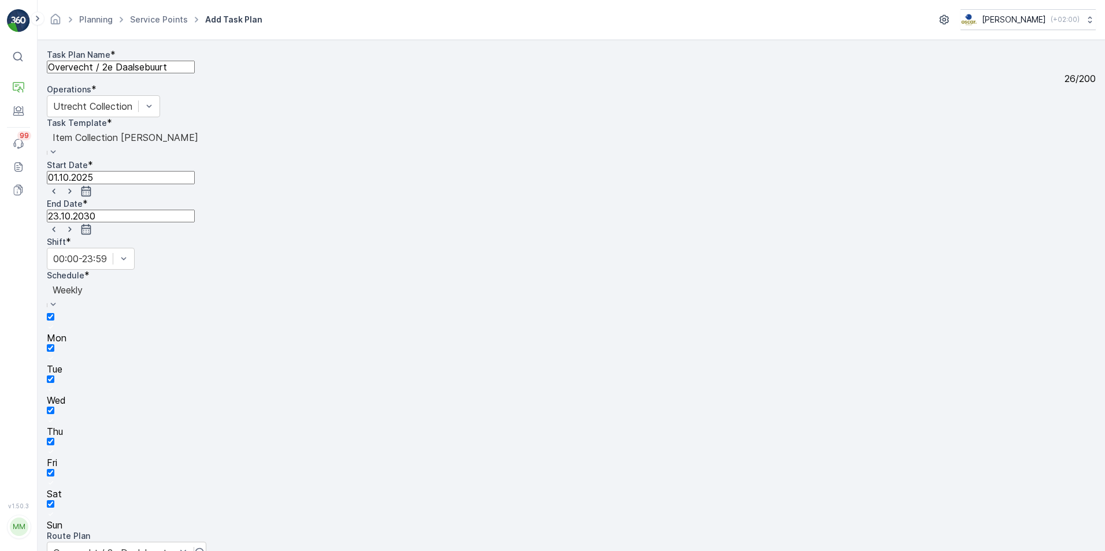
scroll to position [231, 0]
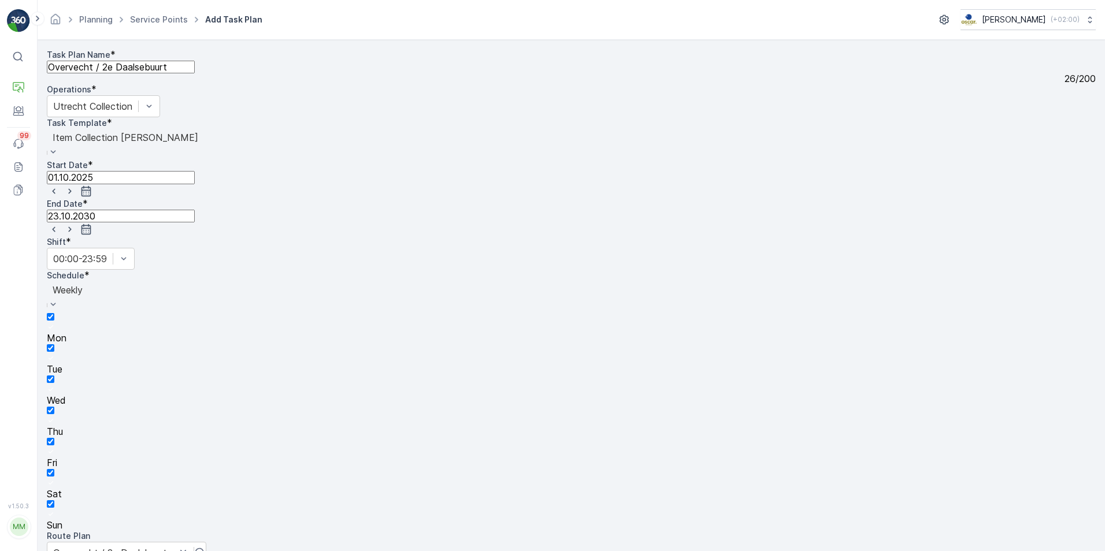
type input "rest"
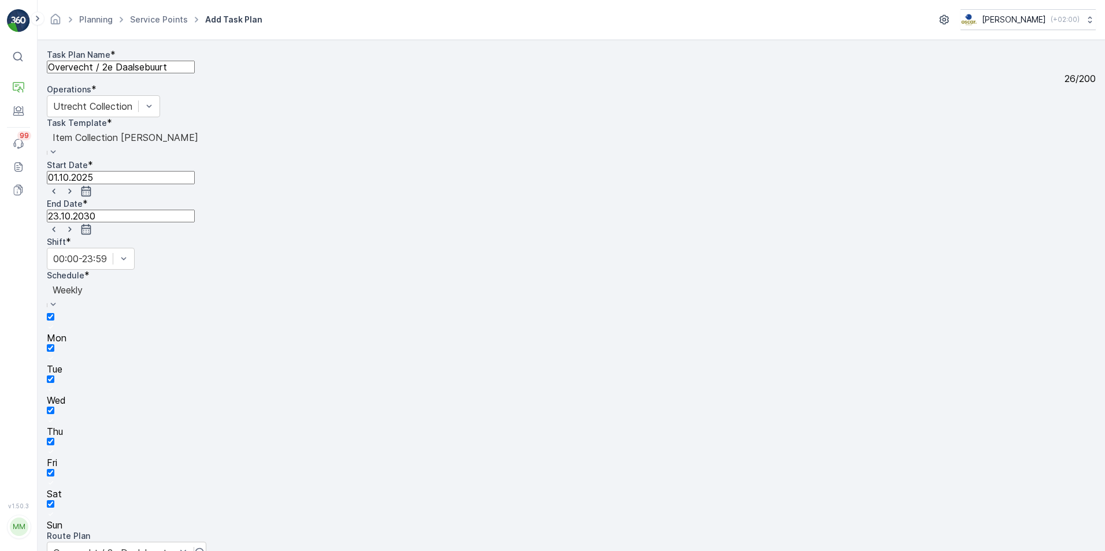
type input "koffie"
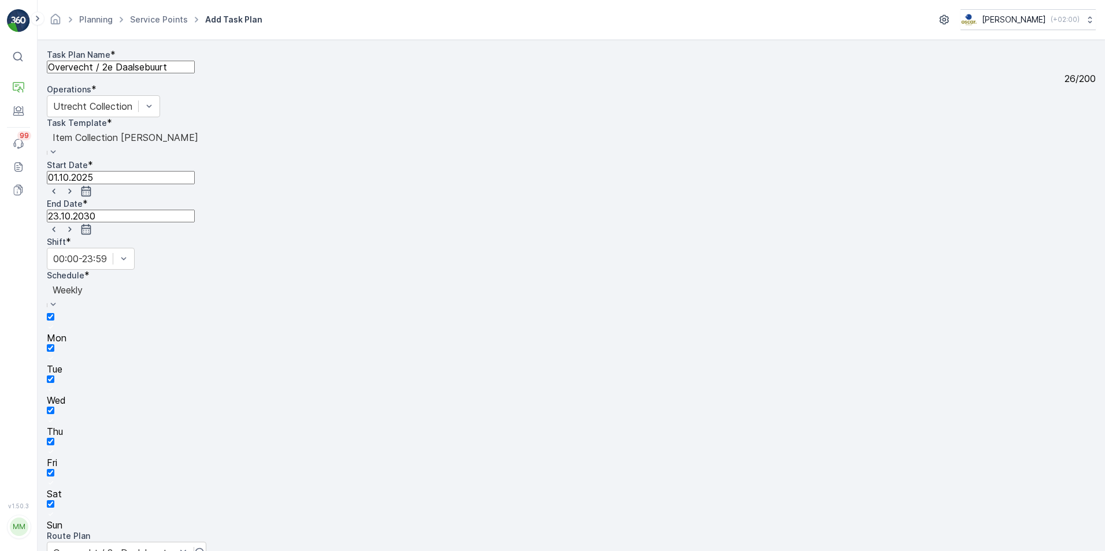
type input "metaal"
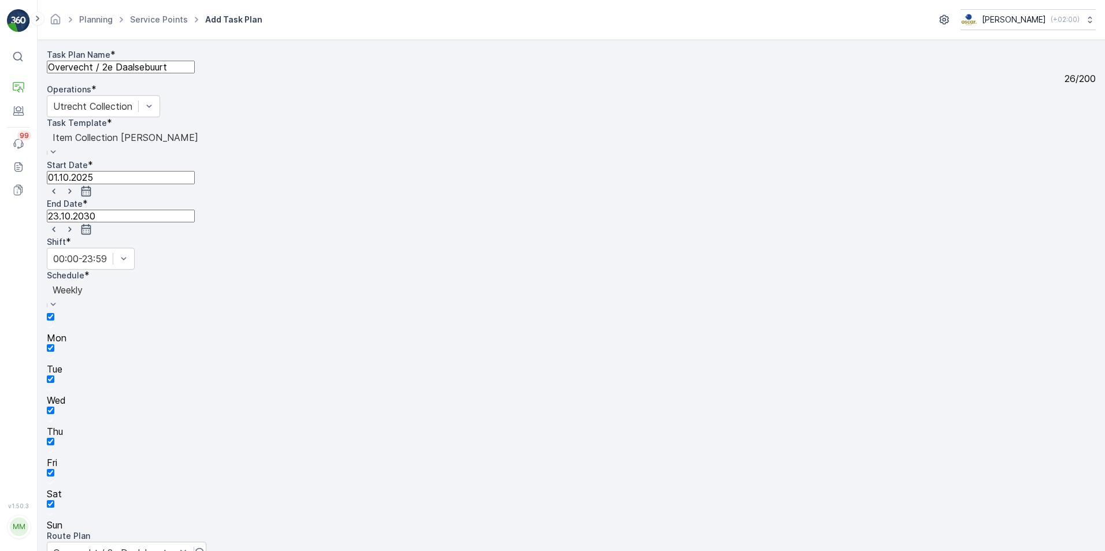
type input "tissues"
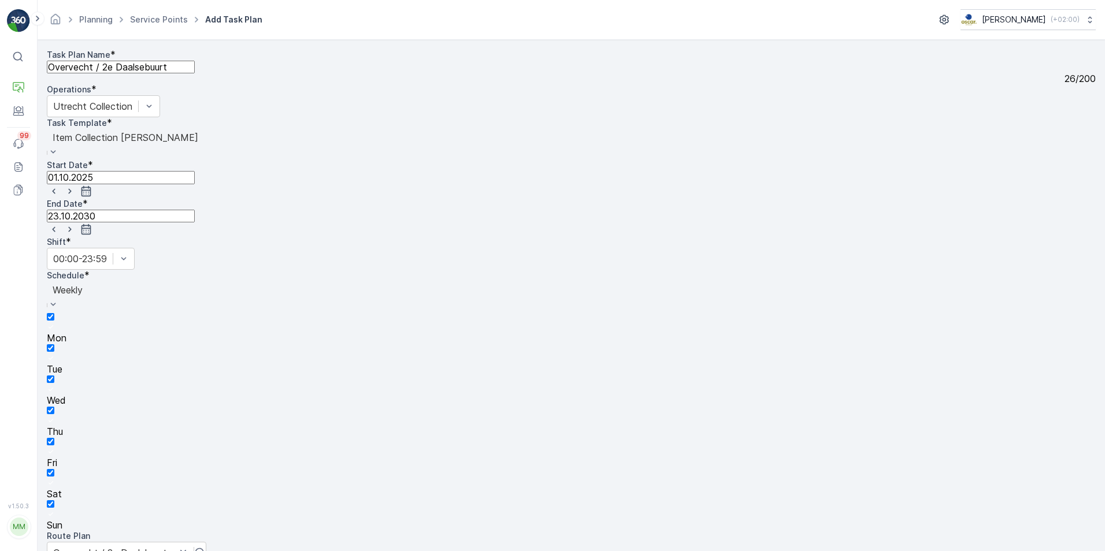
type input "tissues zak"
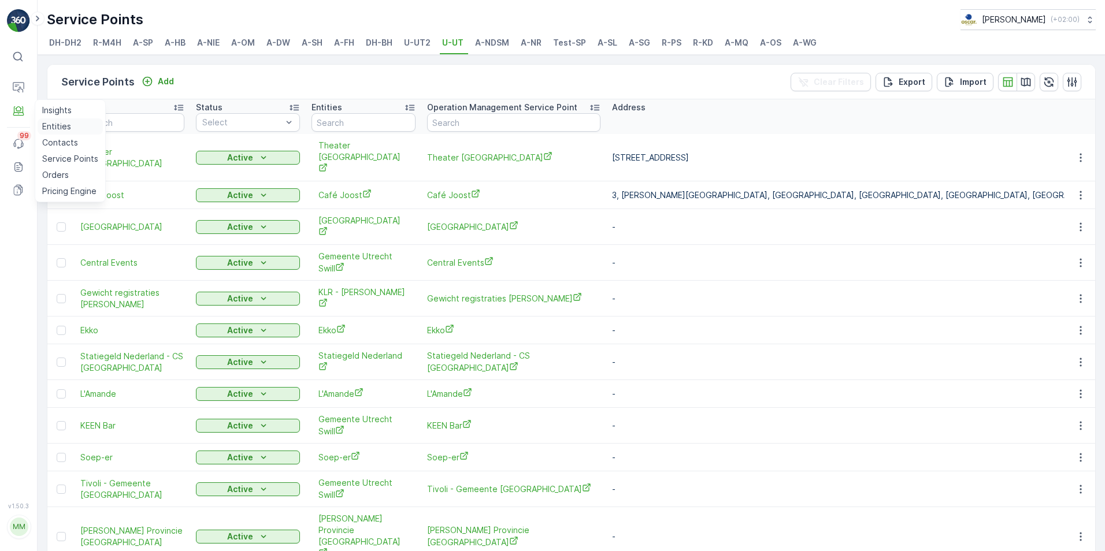
click at [51, 128] on p "Entities" at bounding box center [56, 127] width 29 height 12
